Goal: Information Seeking & Learning: Learn about a topic

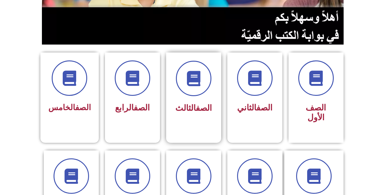
scroll to position [153, 0]
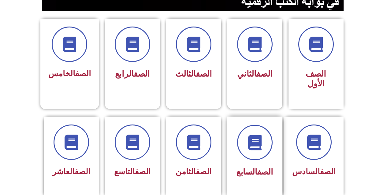
click at [248, 152] on div "الصف السابع" at bounding box center [255, 152] width 39 height 55
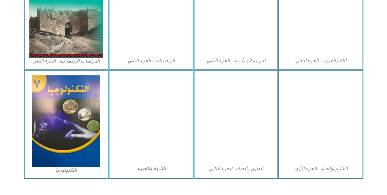
scroll to position [335, 0]
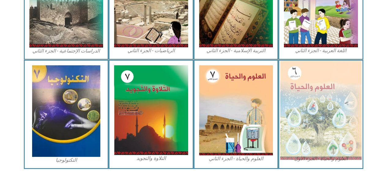
click at [328, 107] on img at bounding box center [320, 110] width 81 height 99
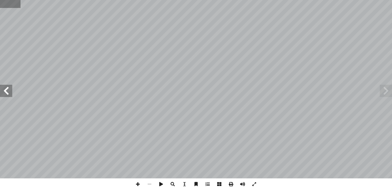
click at [13, 2] on input "text" at bounding box center [10, 4] width 20 height 8
type input "**"
click at [139, 183] on span at bounding box center [138, 184] width 12 height 12
click at [6, 92] on span at bounding box center [6, 91] width 12 height 12
